Goal: Task Accomplishment & Management: Complete application form

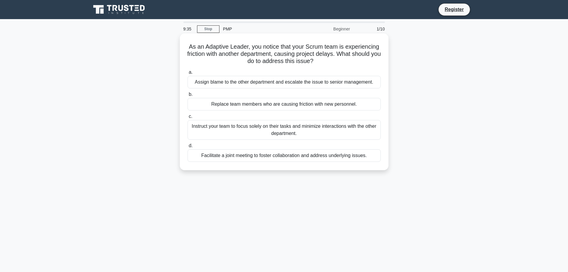
click at [288, 157] on div "Facilitate a joint meeting to foster collaboration and address underlying issue…" at bounding box center [284, 155] width 193 height 13
click at [188, 148] on input "d. Facilitate a joint meeting to foster collaboration and address underlying is…" at bounding box center [188, 146] width 0 height 4
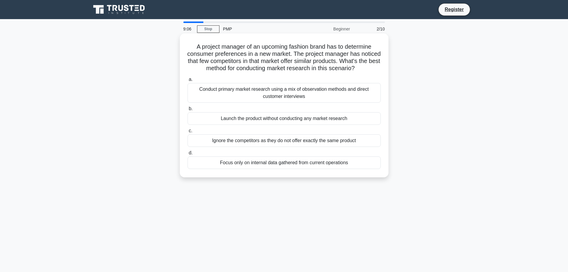
click at [264, 100] on div "Conduct primary market research using a mix of observation methods and direct c…" at bounding box center [284, 93] width 193 height 20
click at [188, 81] on input "a. Conduct primary market research using a mix of observation methods and direc…" at bounding box center [188, 80] width 0 height 4
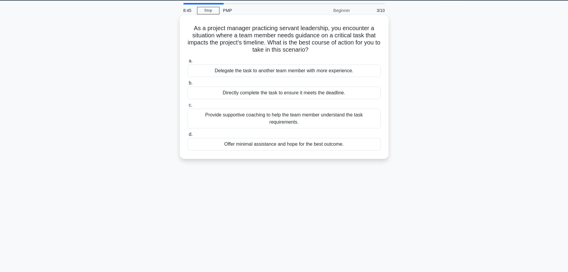
scroll to position [20, 0]
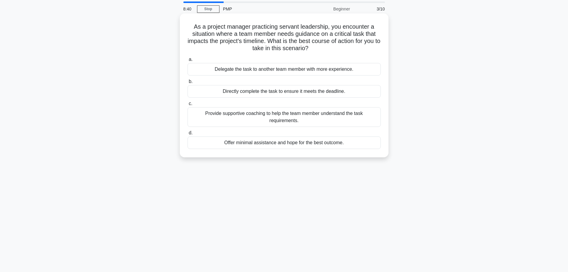
click at [291, 116] on div "Provide supportive coaching to help the team member understand the task require…" at bounding box center [284, 117] width 193 height 20
click at [188, 106] on input "c. Provide supportive coaching to help the team member understand the task requ…" at bounding box center [188, 104] width 0 height 4
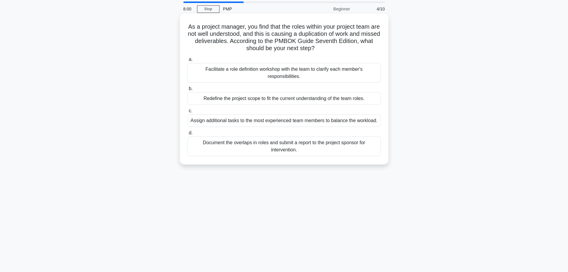
click at [289, 72] on div "Facilitate a role definition workshop with the team to clarify each member's re…" at bounding box center [284, 73] width 193 height 20
click at [188, 61] on input "a. Facilitate a role definition workshop with the team to clarify each member's…" at bounding box center [188, 60] width 0 height 4
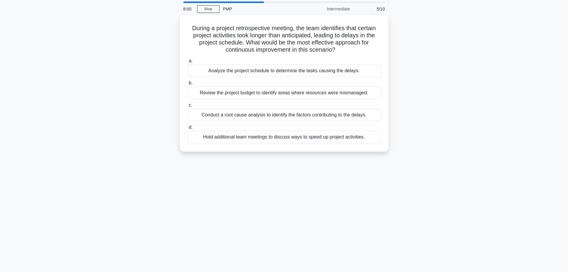
scroll to position [0, 0]
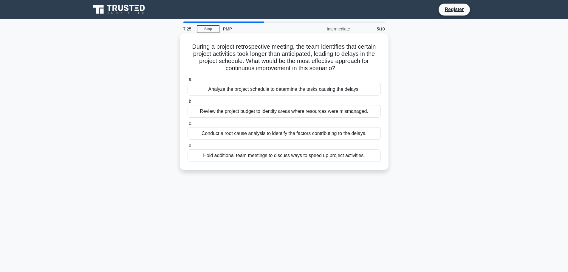
click at [300, 133] on div "Conduct a root cause analysis to identify the factors contributing to the delay…" at bounding box center [284, 133] width 193 height 13
click at [188, 126] on input "c. Conduct a root cause analysis to identify the factors contributing to the de…" at bounding box center [188, 124] width 0 height 4
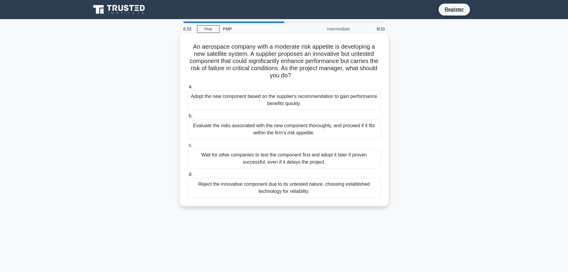
click at [296, 134] on div "Evaluate the risks associated with the new component thoroughly, and proceed if…" at bounding box center [284, 129] width 193 height 20
click at [188, 118] on input "b. Evaluate the risks associated with the new component thoroughly, and proceed…" at bounding box center [188, 116] width 0 height 4
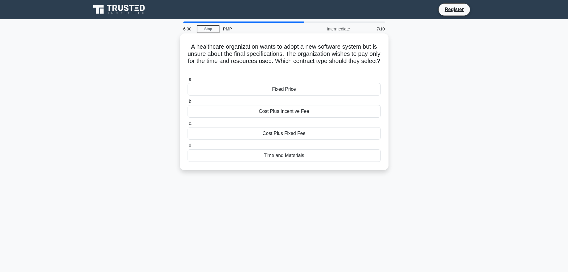
click at [289, 110] on div "Cost Plus Incentive Fee" at bounding box center [284, 111] width 193 height 13
click at [188, 103] on input "b. Cost Plus Incentive Fee" at bounding box center [188, 102] width 0 height 4
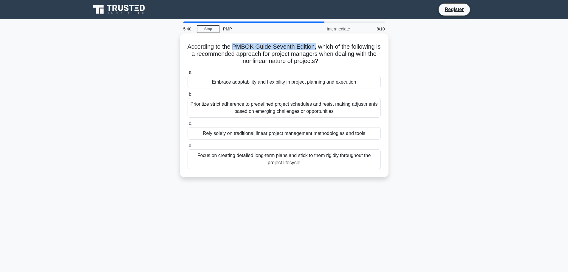
drag, startPoint x: 234, startPoint y: 46, endPoint x: 318, endPoint y: 46, distance: 83.5
click at [318, 46] on h5 "According to the PMBOK Guide Seventh Edition, which of the following is a recom…" at bounding box center [284, 54] width 194 height 22
copy h5 "PMBOK Guide Seventh Edition,"
click at [324, 66] on div "According to the PMBOK Guide Seventh Edition, which of the following is a recom…" at bounding box center [284, 105] width 204 height 139
click at [292, 158] on div "Focus on creating detailed long-term plans and stick to them rigidly throughout…" at bounding box center [284, 159] width 193 height 20
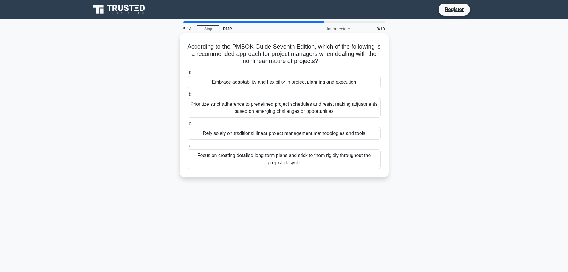
click at [188, 148] on input "d. Focus on creating detailed long-term plans and stick to them rigidly through…" at bounding box center [188, 146] width 0 height 4
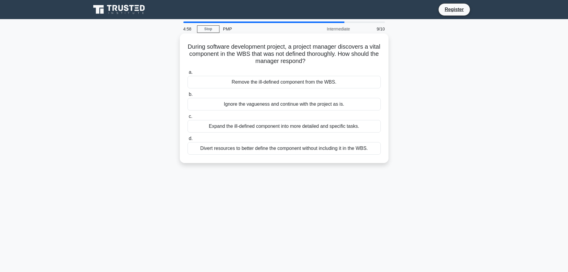
scroll to position [10, 0]
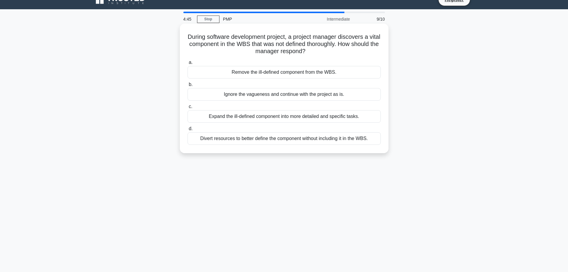
click at [282, 117] on div "Expand the ill-defined component into more detailed and specific tasks." at bounding box center [284, 116] width 193 height 13
click at [188, 109] on input "c. Expand the ill-defined component into more detailed and specific tasks." at bounding box center [188, 107] width 0 height 4
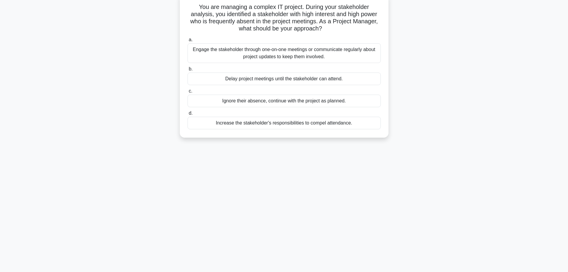
scroll to position [50, 0]
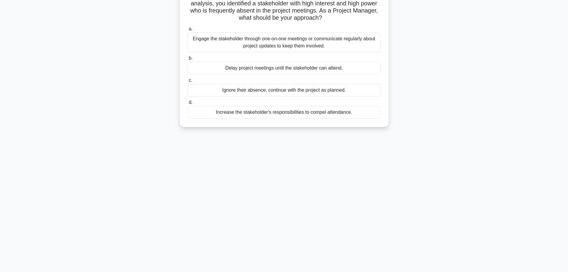
click at [285, 113] on div "Increase the stakeholder's responsibilities to compel attendance." at bounding box center [284, 112] width 193 height 13
click at [188, 104] on input "d. Increase the stakeholder's responsibilities to compel attendance." at bounding box center [188, 102] width 0 height 4
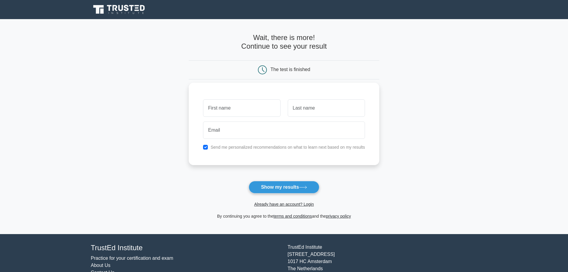
click at [259, 106] on input "text" at bounding box center [241, 107] width 77 height 17
type input "[PERSON_NAME]"
click at [295, 107] on input "text" at bounding box center [326, 107] width 77 height 17
type input "nair"
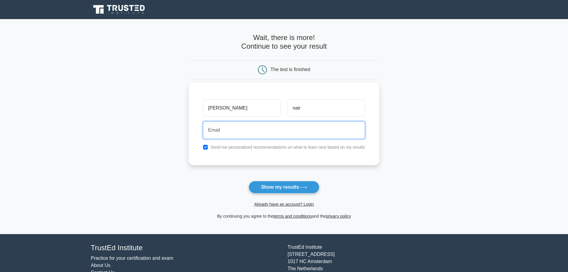
click at [254, 129] on input "email" at bounding box center [284, 129] width 162 height 17
type input "[EMAIL_ADDRESS][DOMAIN_NAME]"
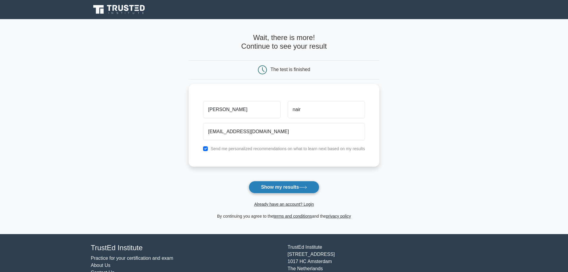
click at [279, 185] on button "Show my results" at bounding box center [284, 187] width 70 height 13
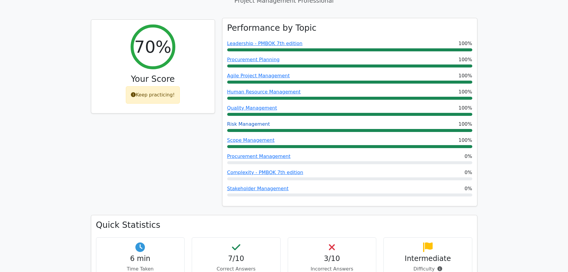
scroll to position [209, 0]
